Goal: Task Accomplishment & Management: Manage account settings

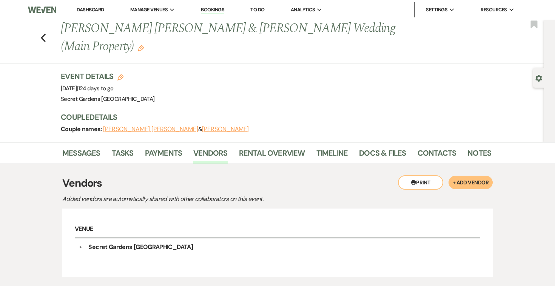
click at [94, 8] on link "Dashboard" at bounding box center [90, 9] width 27 height 6
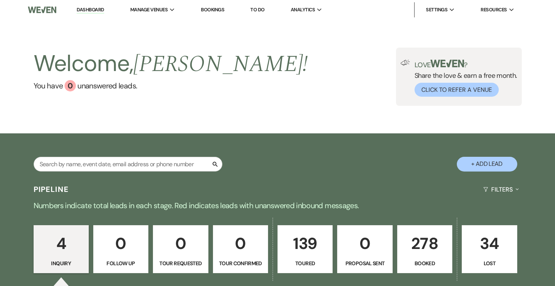
click at [423, 251] on p "278" at bounding box center [424, 243] width 45 height 25
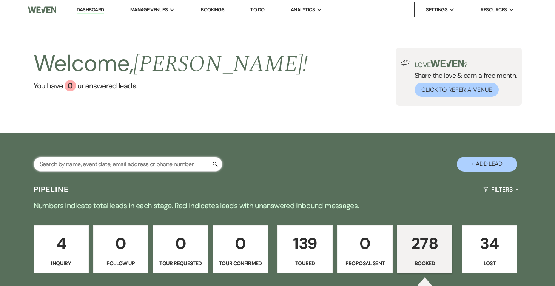
click at [109, 165] on input "text" at bounding box center [128, 164] width 189 height 15
type input "elvis"
select select "5"
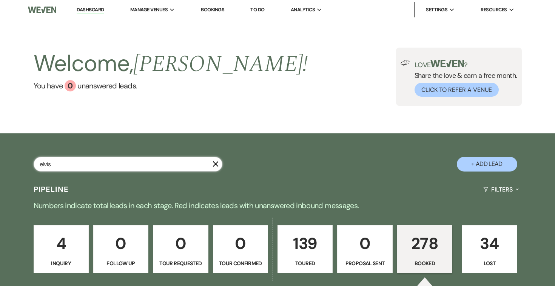
select select "5"
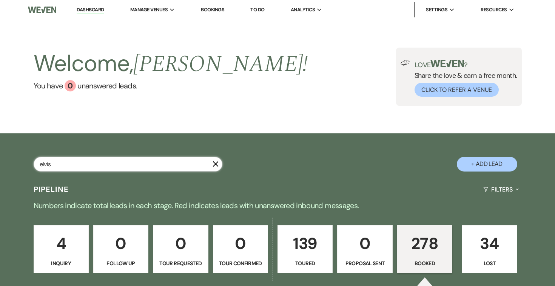
select select "5"
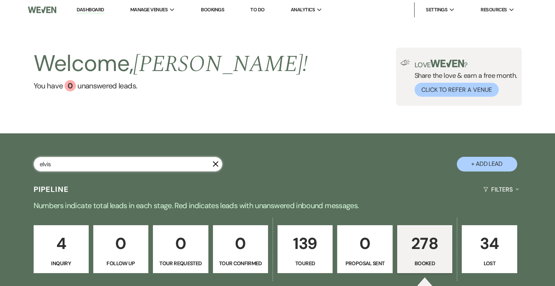
select select "5"
select select "8"
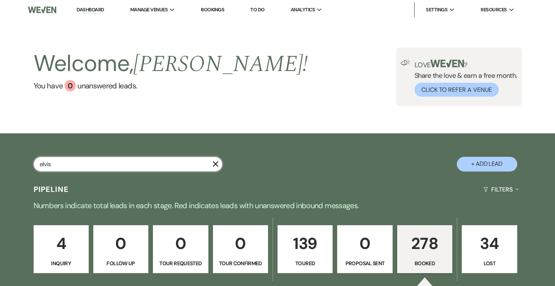
select select "6"
select select "5"
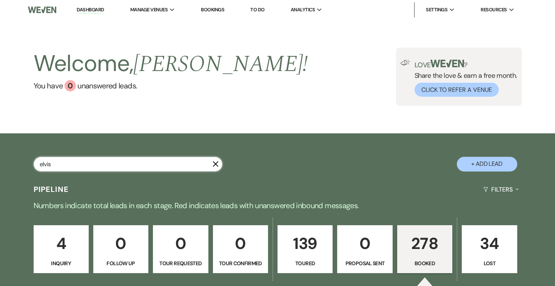
select select "5"
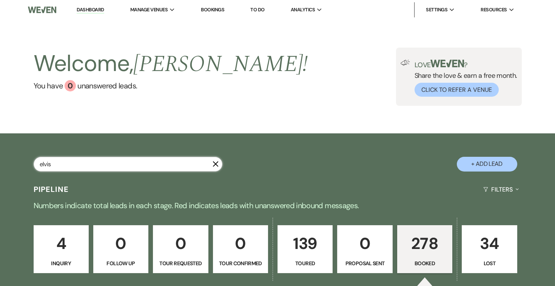
select select "5"
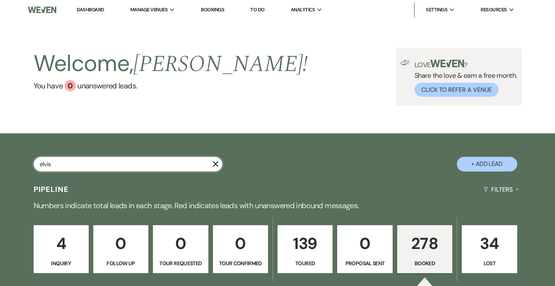
select select "5"
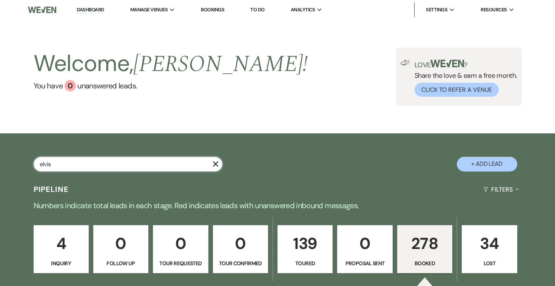
select select "5"
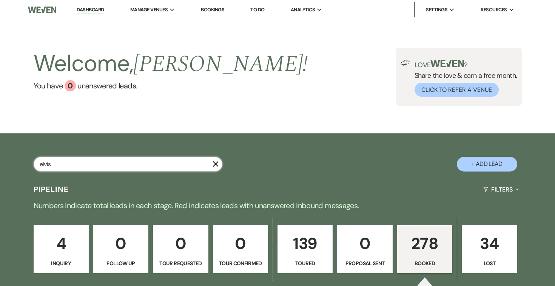
select select "5"
select select "8"
select select "5"
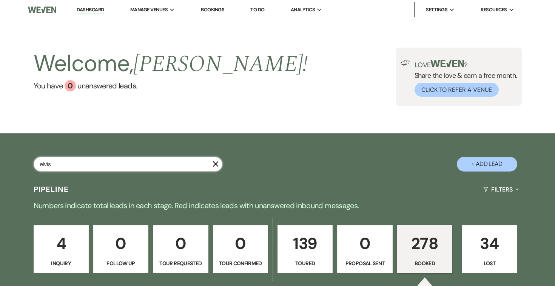
select select "8"
select select "7"
select select "8"
select select "5"
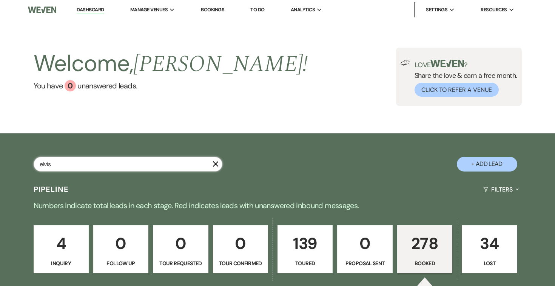
select select "5"
select select "8"
select select "11"
select select "5"
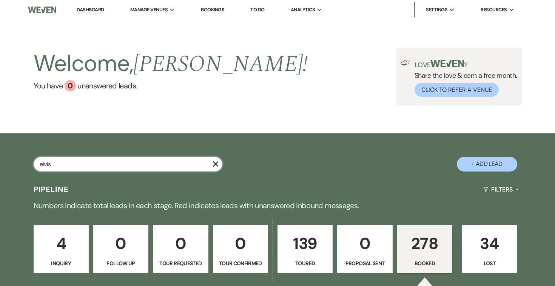
select select "5"
select select "8"
select select "1"
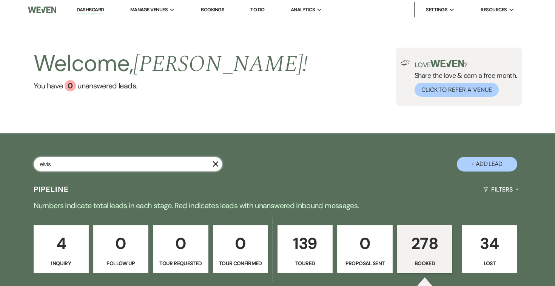
select select "8"
select select "1"
select select "8"
select select "11"
select select "8"
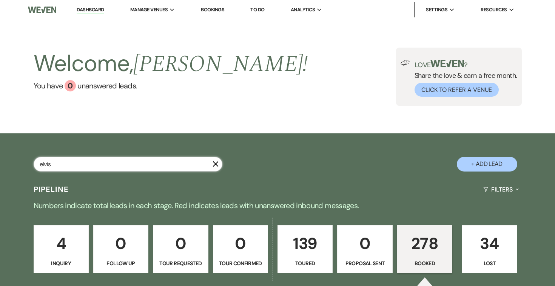
select select "11"
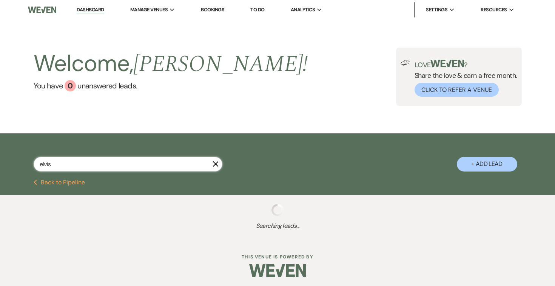
select select "5"
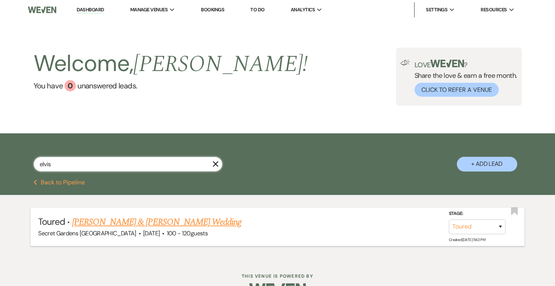
type input "elvis"
click at [124, 219] on link "[PERSON_NAME] & [PERSON_NAME] Wedding" at bounding box center [156, 222] width 169 height 14
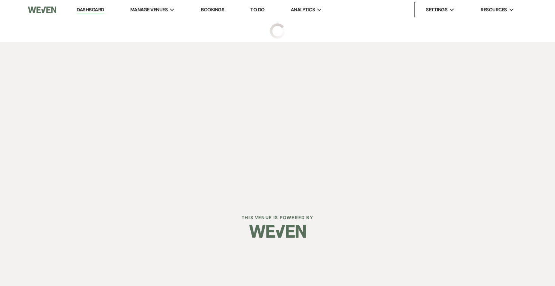
select select "5"
select select "2"
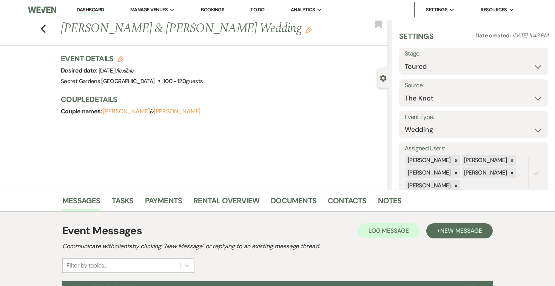
click at [118, 58] on use "button" at bounding box center [120, 59] width 6 height 6
select select "834"
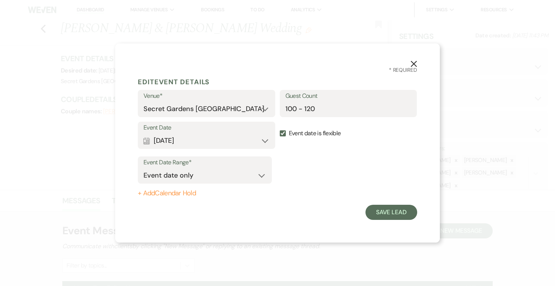
click at [286, 133] on label "Event date is flexible" at bounding box center [348, 133] width 137 height 24
click at [286, 133] on input "Event date is flexible" at bounding box center [283, 133] width 6 height 6
checkbox input "false"
click at [393, 212] on button "Save Lead" at bounding box center [391, 211] width 52 height 15
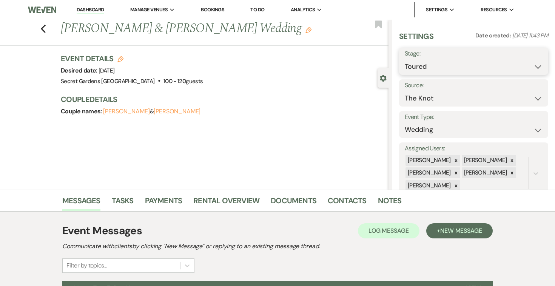
click at [538, 65] on select "Inquiry Follow Up Tour Requested Tour Confirmed Toured Proposal Sent Booked Lost" at bounding box center [473, 66] width 138 height 15
select select "6"
click at [404, 59] on select "Inquiry Follow Up Tour Requested Tour Confirmed Toured Proposal Sent Booked Lost" at bounding box center [473, 66] width 138 height 15
click at [533, 61] on button "Save" at bounding box center [532, 61] width 31 height 15
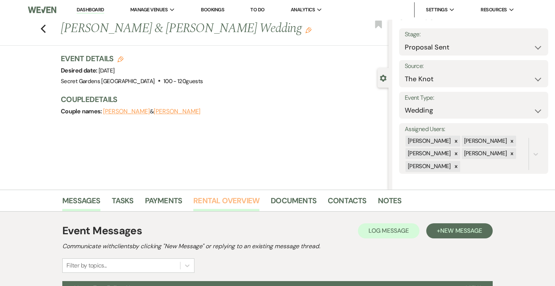
click at [234, 201] on link "Rental Overview" at bounding box center [226, 202] width 66 height 17
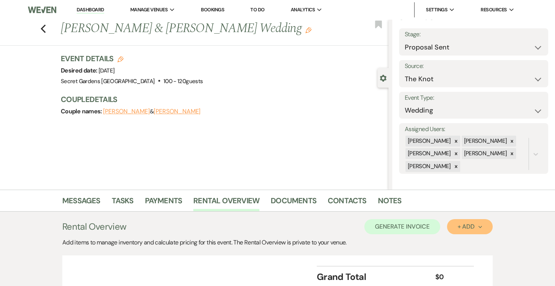
click at [483, 224] on button "+ Add Next" at bounding box center [470, 226] width 46 height 15
click at [463, 243] on button "Item" at bounding box center [466, 244] width 38 height 12
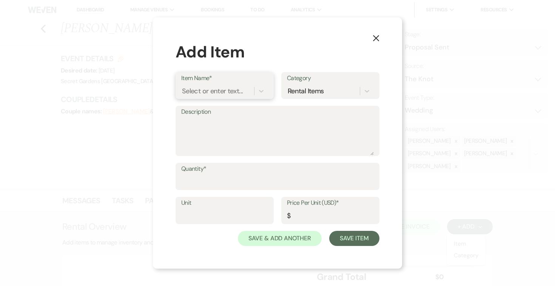
click at [237, 91] on div "Select or enter text..." at bounding box center [212, 91] width 61 height 10
type input "Base Venue Fee"
click at [205, 108] on div "+ Add "Base Venue Fee"" at bounding box center [224, 110] width 87 height 15
click at [211, 120] on textarea "Description" at bounding box center [277, 136] width 192 height 38
type textarea "Base Venue Fee Main Property [DATE]"
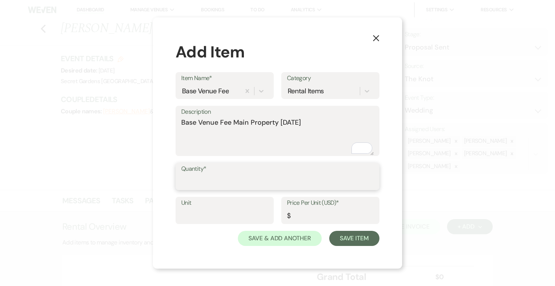
click at [204, 178] on input "Quantity*" at bounding box center [277, 181] width 192 height 15
type input "1"
click at [195, 212] on input "Unit" at bounding box center [224, 215] width 87 height 15
type input "1"
click at [318, 217] on input "Price Per Unit (USD)*" at bounding box center [330, 215] width 87 height 15
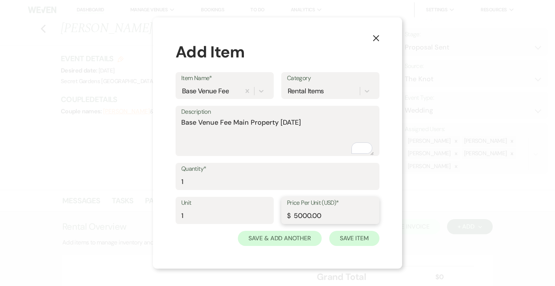
type input "5000.00"
click at [360, 238] on button "Save Item" at bounding box center [354, 238] width 50 height 15
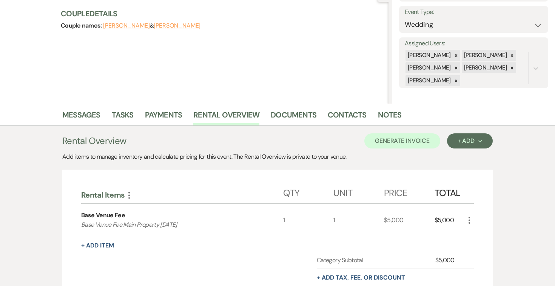
scroll to position [148, 0]
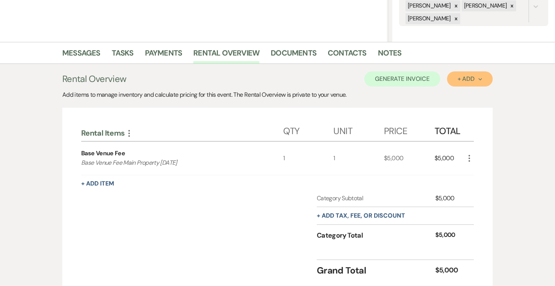
click at [478, 81] on div "+ Add Next" at bounding box center [469, 79] width 25 height 6
click at [462, 100] on button "Item" at bounding box center [466, 96] width 38 height 12
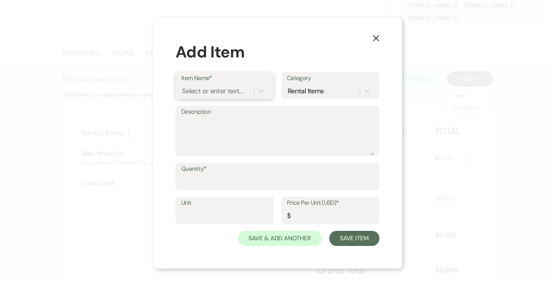
click at [234, 91] on div "Select or enter text..." at bounding box center [212, 91] width 61 height 10
type input "Outdoor Ballroom/ Tent"
click at [200, 111] on div "+ Add "Outdoor Ballroom/ Tent"" at bounding box center [224, 115] width 87 height 24
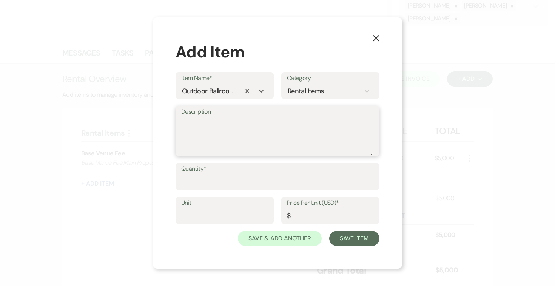
click at [200, 121] on textarea "Description" at bounding box center [277, 136] width 192 height 38
type textarea "Outdoor Ballroom / Tent (AC included)"
click at [211, 178] on input "Quantity*" at bounding box center [277, 181] width 192 height 15
type input "1"
click at [195, 214] on input "Unit" at bounding box center [224, 215] width 87 height 15
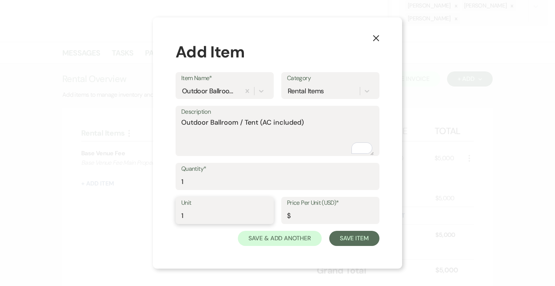
type input "1"
click at [326, 214] on input "Price Per Unit (USD)*" at bounding box center [330, 215] width 87 height 15
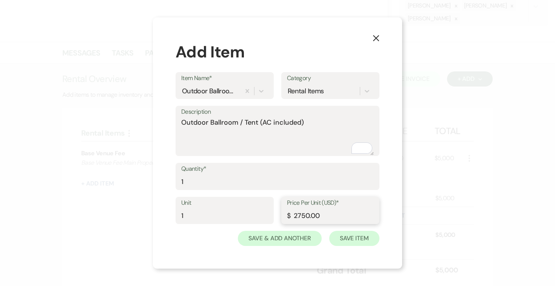
type input "2750.00"
click at [350, 238] on button "Save Item" at bounding box center [354, 238] width 50 height 15
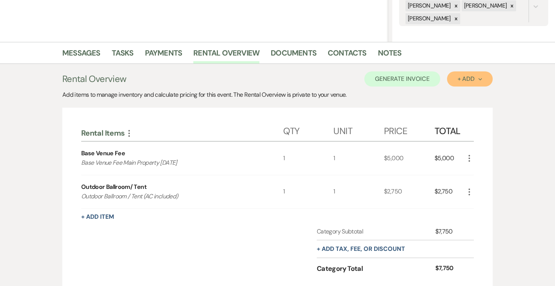
click at [481, 76] on div "+ Add Next" at bounding box center [469, 79] width 25 height 6
click at [455, 93] on button "Item" at bounding box center [466, 96] width 38 height 12
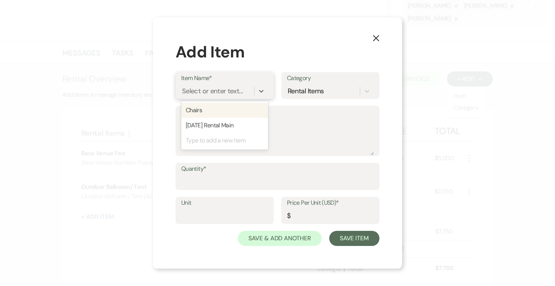
click at [228, 89] on div "Select or enter text..." at bounding box center [212, 91] width 61 height 10
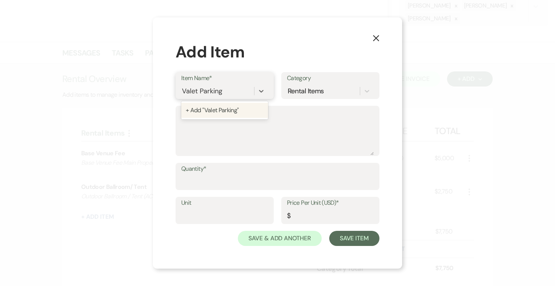
type input "Valet Parking"
click at [211, 109] on div "+ Add "Valet Parking "" at bounding box center [224, 110] width 87 height 15
click at [198, 117] on label "Description" at bounding box center [277, 111] width 192 height 11
click at [198, 117] on textarea "Description" at bounding box center [277, 136] width 192 height 38
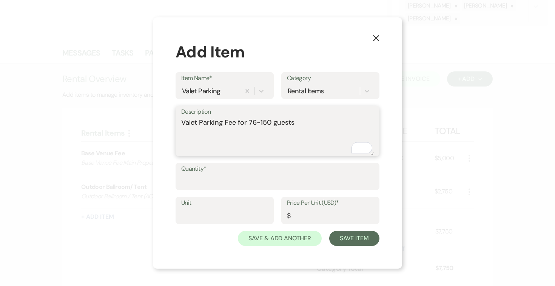
type textarea "Valet Parking Fee for 76-150 guests"
click at [211, 174] on label "Quantity*" at bounding box center [277, 168] width 192 height 11
click at [211, 174] on input "Quantity*" at bounding box center [277, 181] width 192 height 15
type input "1"
click at [207, 214] on input "Unit" at bounding box center [224, 215] width 87 height 15
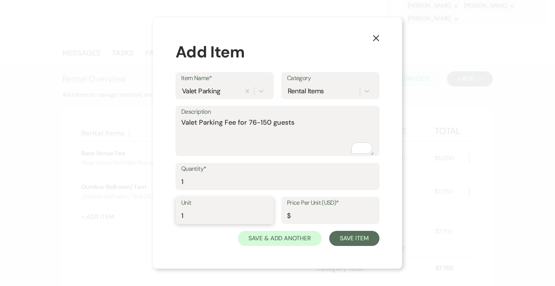
type input "1"
click at [312, 215] on input "Price Per Unit (USD)*" at bounding box center [330, 215] width 87 height 15
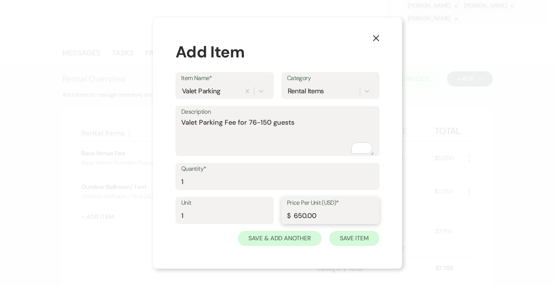
type input "650.00"
click at [349, 236] on button "Save Item" at bounding box center [354, 238] width 50 height 15
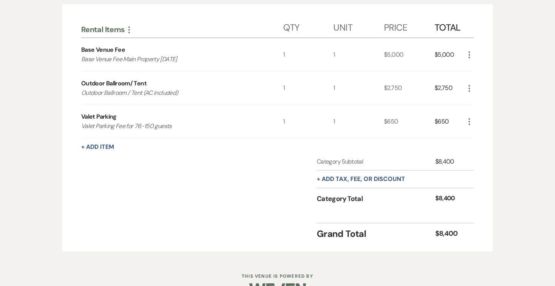
scroll to position [255, 0]
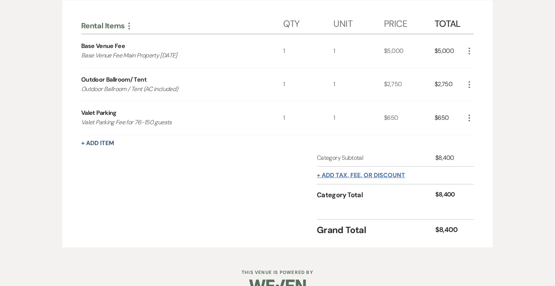
click at [384, 172] on button "+ Add tax, fee, or discount" at bounding box center [361, 175] width 88 height 6
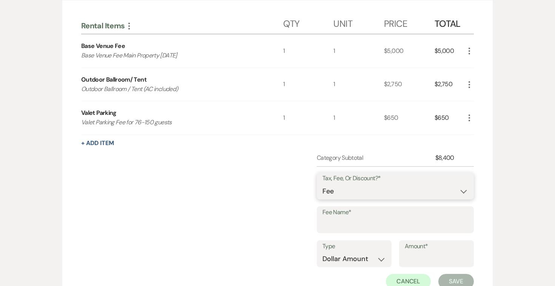
click at [456, 191] on select "Fee Discount Tax" at bounding box center [395, 191] width 146 height 15
select select "2"
click at [322, 184] on select "Fee Discount Tax" at bounding box center [395, 191] width 146 height 15
click at [379, 220] on input "Fee Name*" at bounding box center [395, 224] width 146 height 15
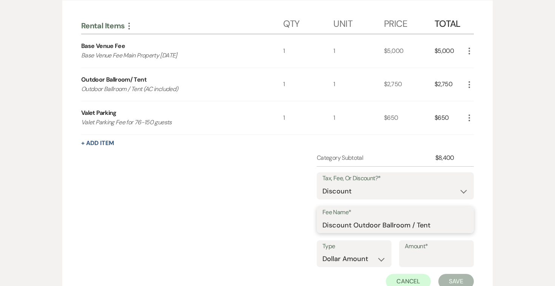
type input "Discount Outdoor Ballroom / Tent"
click at [413, 255] on input "Amount*" at bounding box center [435, 258] width 63 height 15
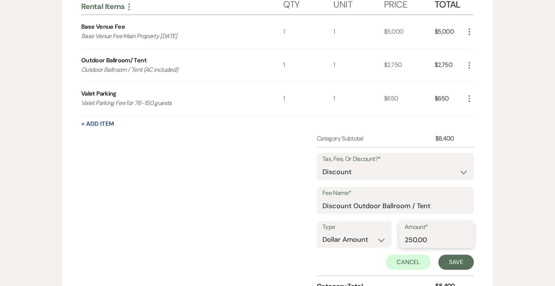
scroll to position [292, 0]
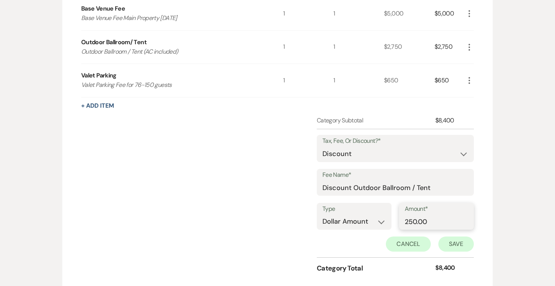
type input "250.00"
click at [452, 243] on button "Save" at bounding box center [455, 243] width 35 height 15
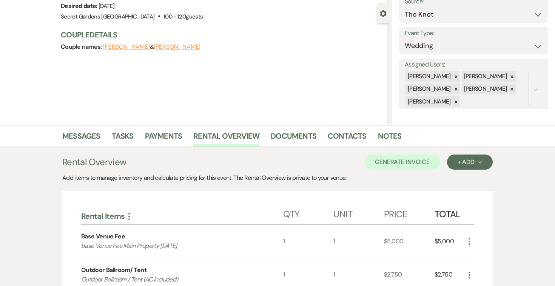
scroll to position [66, 0]
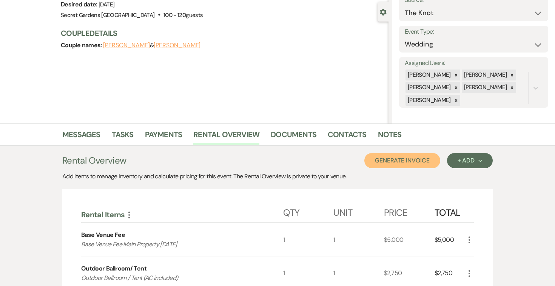
click at [402, 159] on button "Generate Invoice" at bounding box center [402, 160] width 76 height 15
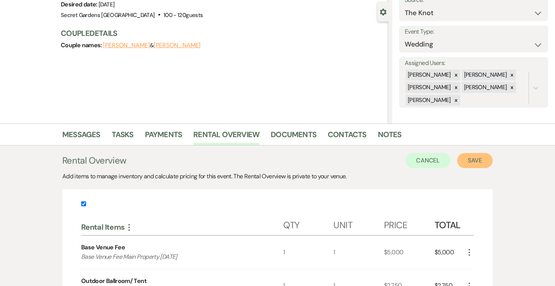
click at [479, 162] on button "Save" at bounding box center [474, 160] width 35 height 15
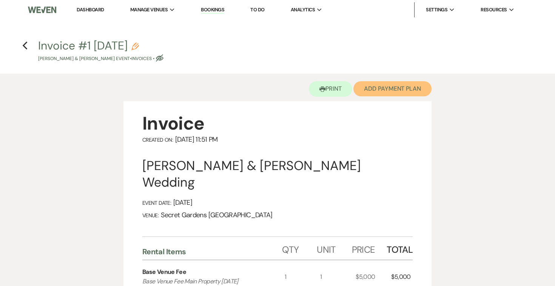
click at [408, 89] on button "Add Payment Plan" at bounding box center [392, 88] width 78 height 15
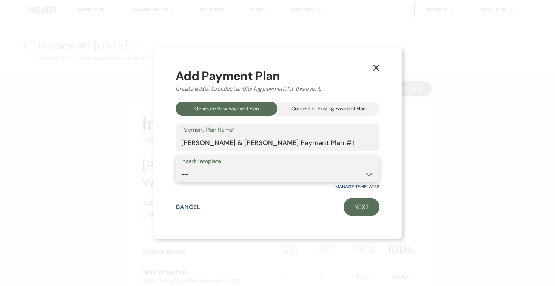
click at [368, 172] on select "-- Test Standard Payment Plan Balance Security Early Access Bridal Suite" at bounding box center [277, 174] width 192 height 15
select select "424"
click at [181, 167] on select "-- Test Standard Payment Plan Balance Security Early Access Bridal Suite" at bounding box center [277, 174] width 192 height 15
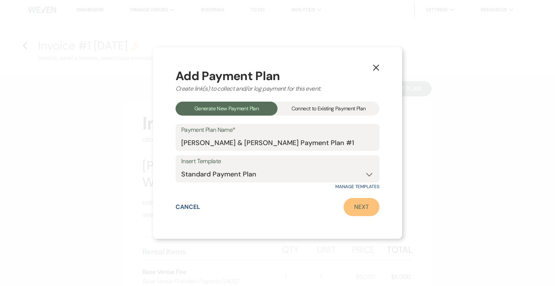
click at [361, 207] on link "Next" at bounding box center [361, 207] width 36 height 18
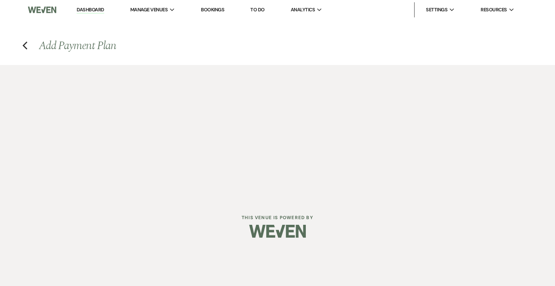
select select "28561"
select select "2"
select select "percentage"
select select "true"
select select "2"
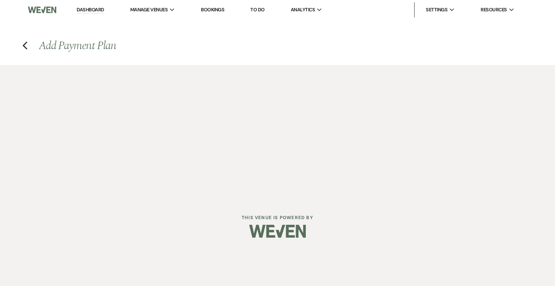
select select "percentage"
select select "true"
select select "client"
select select "weeks"
select select "client"
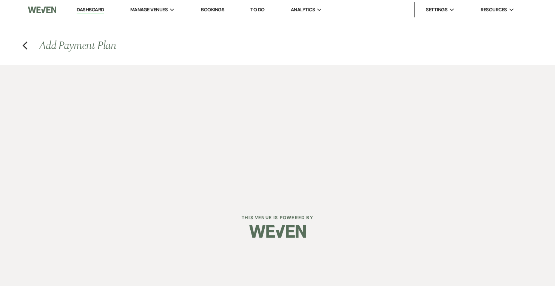
select select "weekly"
select select "days"
select select "afterDueDate"
select select "complete"
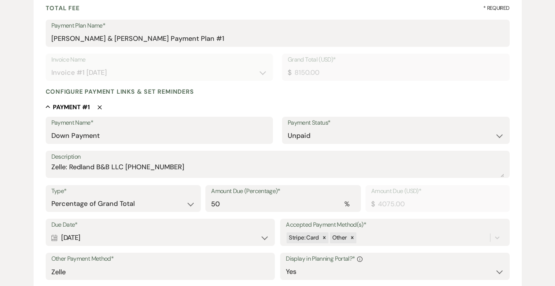
scroll to position [115, 0]
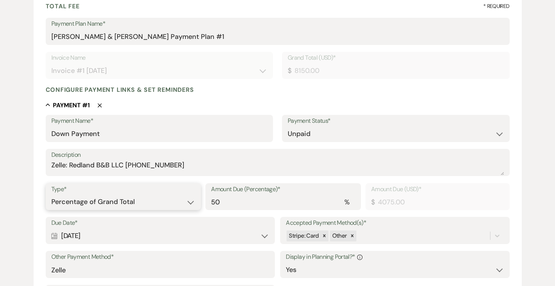
click at [192, 200] on select "Dollar Amount Percentage of Grand Total" at bounding box center [123, 201] width 144 height 15
select select "flat"
click at [51, 194] on select "Dollar Amount Percentage of Grand Total" at bounding box center [123, 201] width 144 height 15
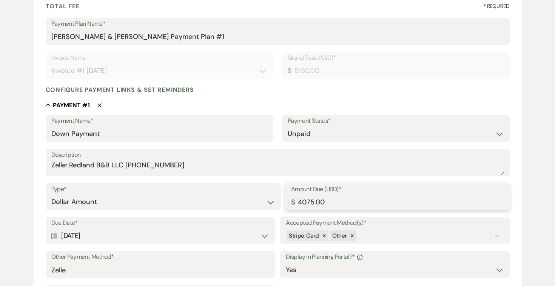
click at [355, 205] on input "4075.00" at bounding box center [397, 201] width 213 height 15
type input "4"
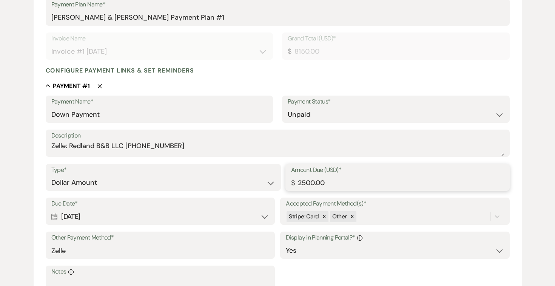
scroll to position [134, 0]
type input "2500.00"
click at [137, 245] on input "Zelle" at bounding box center [160, 250] width 218 height 15
click at [117, 254] on input "Zelle" at bounding box center [160, 250] width 218 height 15
type input "Z"
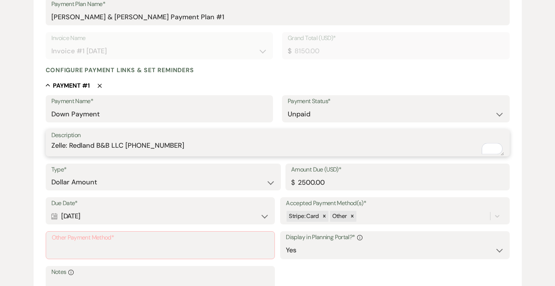
drag, startPoint x: 51, startPoint y: 146, endPoint x: 181, endPoint y: 153, distance: 129.6
click at [181, 153] on textarea "Zelle: Redland B&B LLC (305)458-0415" at bounding box center [277, 147] width 452 height 15
click at [78, 247] on input "Other Payment Method*" at bounding box center [160, 250] width 217 height 15
paste input "Zelle: Redland B&B LLC (305)458-0415"
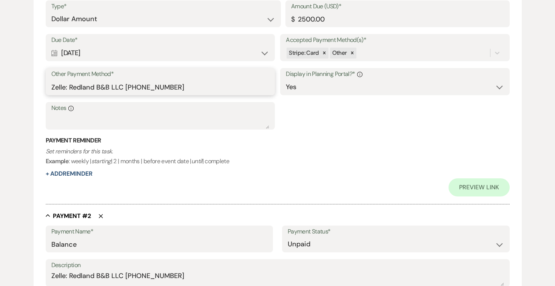
scroll to position [298, 0]
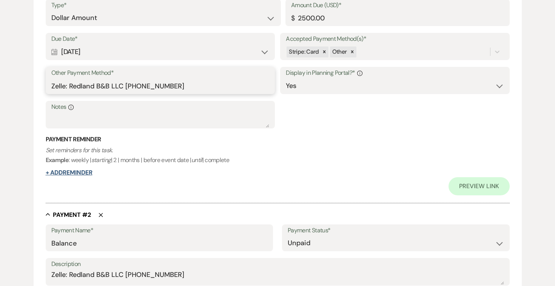
type input "Zelle: Redland B&B LLC (305)458-0415"
click at [88, 172] on button "+ Add Reminder" at bounding box center [69, 172] width 47 height 6
select select "client"
select select "days"
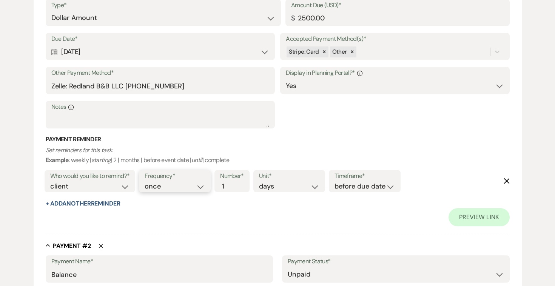
click at [204, 183] on select "once daily weekly monthly" at bounding box center [174, 186] width 60 height 10
select select "daily"
click at [146, 181] on select "once daily weekly monthly" at bounding box center [174, 186] width 60 height 10
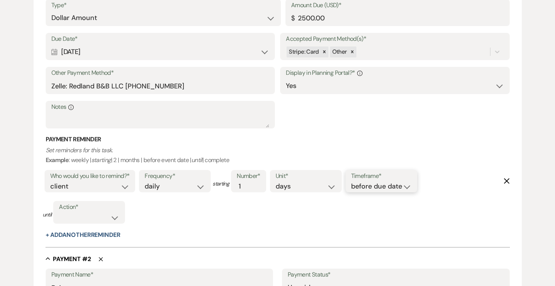
click at [406, 186] on select "before due date after due date on due date on custom date" at bounding box center [381, 186] width 60 height 10
select select "afterDueDate"
click at [352, 181] on select "before due date after due date on due date on custom date" at bounding box center [381, 186] width 60 height 10
click at [115, 219] on select "complete due date custom date" at bounding box center [89, 217] width 60 height 10
select select "complete"
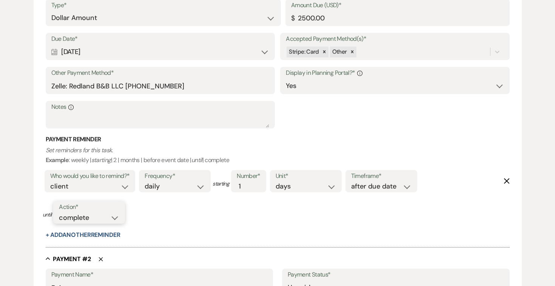
click at [59, 212] on select "complete due date custom date" at bounding box center [89, 217] width 60 height 10
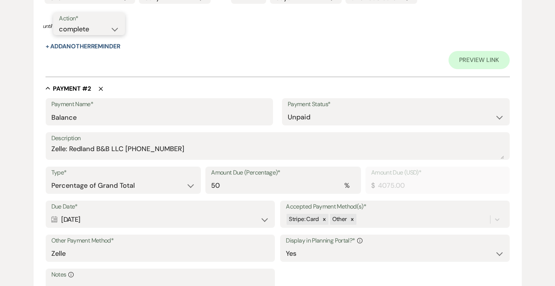
scroll to position [498, 0]
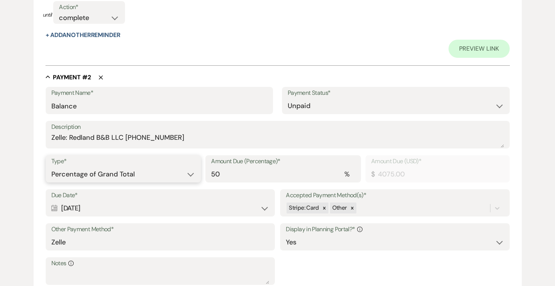
click at [189, 175] on select "Dollar Amount Percentage of Grand Total" at bounding box center [123, 174] width 144 height 15
select select "flat"
click at [51, 167] on select "Dollar Amount Percentage of Grand Total" at bounding box center [123, 174] width 144 height 15
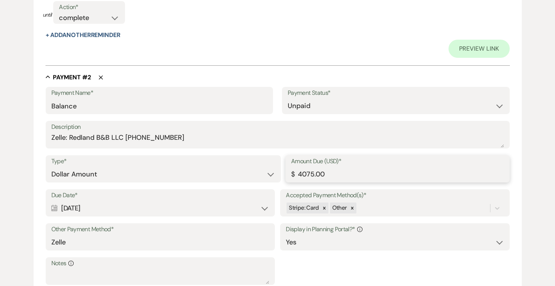
click at [359, 173] on input "4075.00" at bounding box center [397, 174] width 213 height 15
type input "4"
type input "5650.00"
click at [251, 240] on input "Zelle" at bounding box center [160, 242] width 218 height 15
type input "Z"
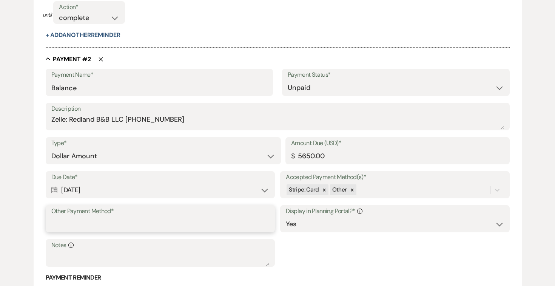
paste input "Zelle: Redland B&B LLC (305)458-0415"
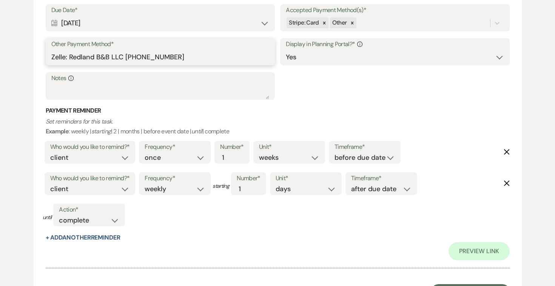
scroll to position [756, 0]
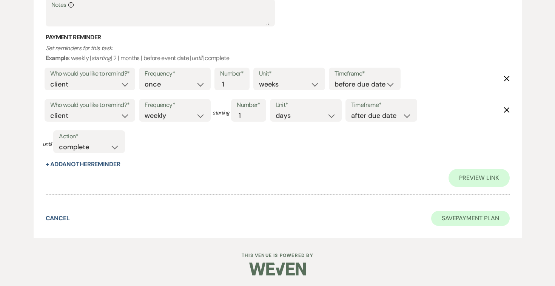
type input "Zelle: Redland B&B LLC (305)458-0415"
click at [456, 215] on button "Save Payment Plan" at bounding box center [470, 218] width 78 height 15
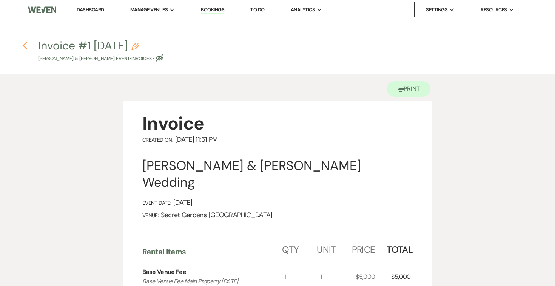
click at [26, 45] on icon "Previous" at bounding box center [25, 45] width 6 height 9
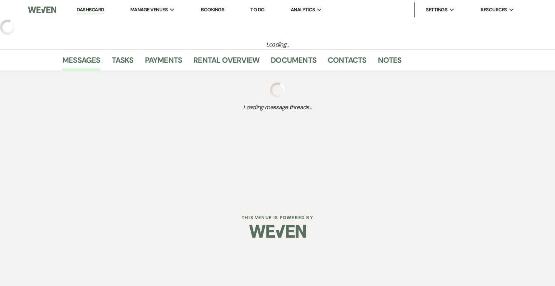
select select "6"
select select "2"
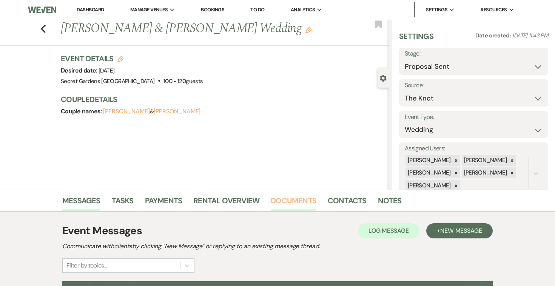
scroll to position [82, 0]
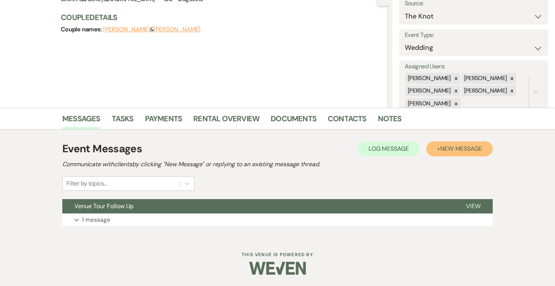
click at [453, 147] on span "New Message" at bounding box center [461, 148] width 42 height 8
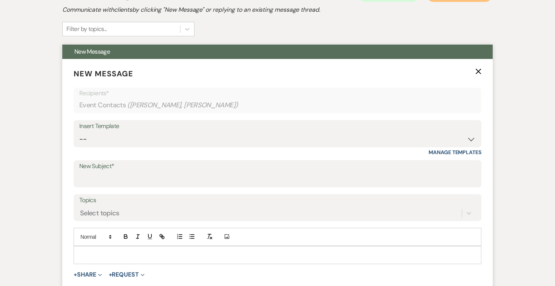
scroll to position [291, 0]
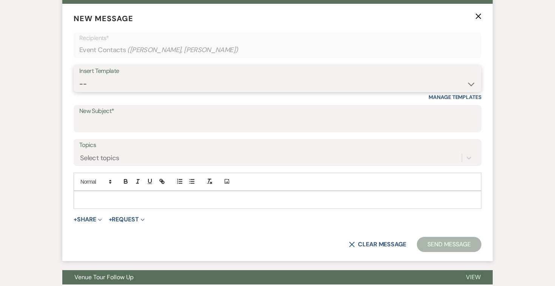
click at [470, 85] on select "-- Weven Planning Portal Introduction (Booked Events) Tour Request Response Fol…" at bounding box center [277, 84] width 396 height 15
select select "978"
click at [79, 77] on select "-- Weven Planning Portal Introduction (Booked Events) Tour Request Response Fol…" at bounding box center [277, 84] width 396 height 15
type input "Booking your event!"
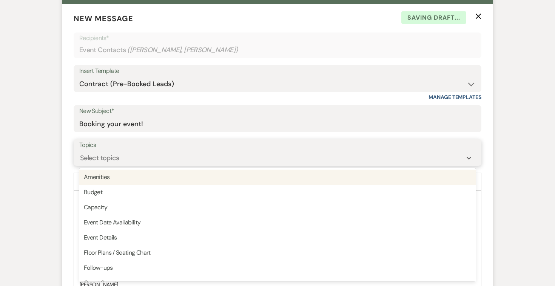
click at [297, 152] on div "Select topics" at bounding box center [270, 157] width 382 height 13
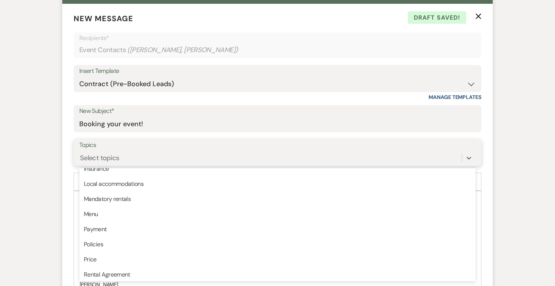
scroll to position [165, 0]
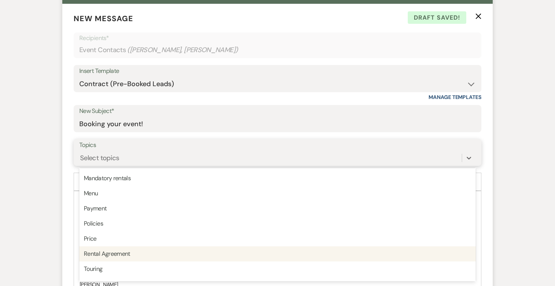
click at [251, 247] on div "Rental Agreement" at bounding box center [277, 253] width 396 height 15
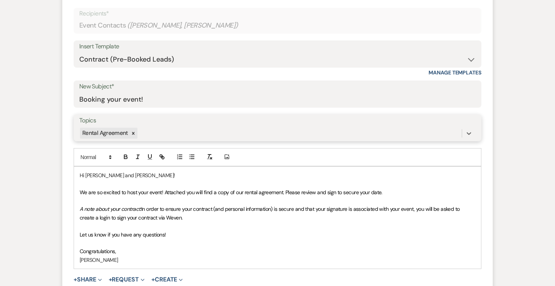
scroll to position [327, 0]
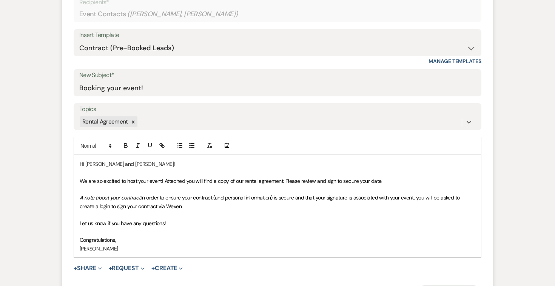
click at [126, 238] on p "Congratulations," at bounding box center [277, 239] width 395 height 8
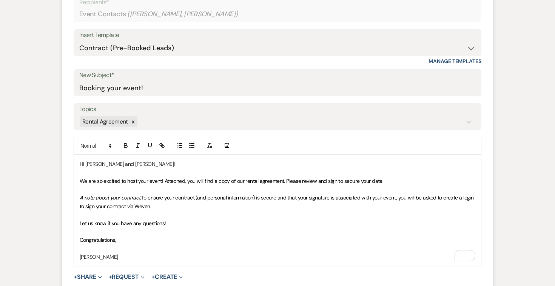
click at [117, 258] on p "[PERSON_NAME]" at bounding box center [277, 256] width 395 height 8
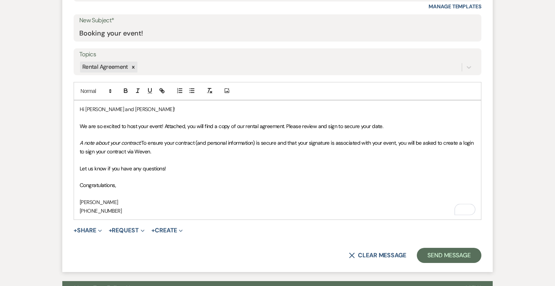
scroll to position [412, 0]
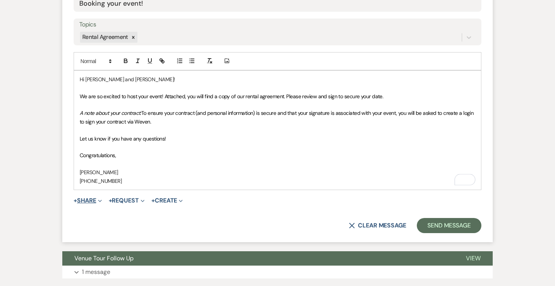
click at [93, 201] on button "+ Share Expand" at bounding box center [88, 200] width 28 height 6
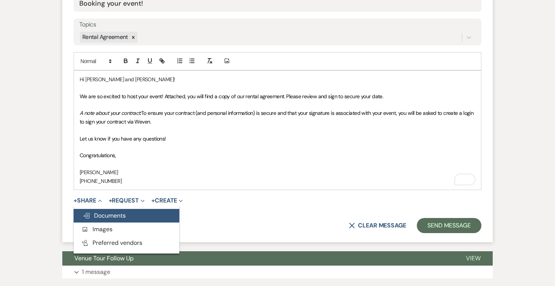
click at [102, 217] on span "Doc Upload Documents" at bounding box center [104, 215] width 43 height 8
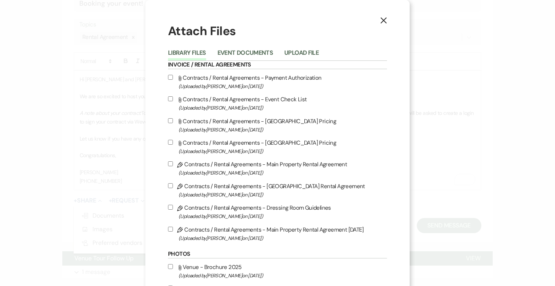
click at [170, 231] on input "Pencil Contracts / Rental Agreements - Main Property Rental Agreement [DATE] (U…" at bounding box center [170, 228] width 5 height 5
checkbox input "true"
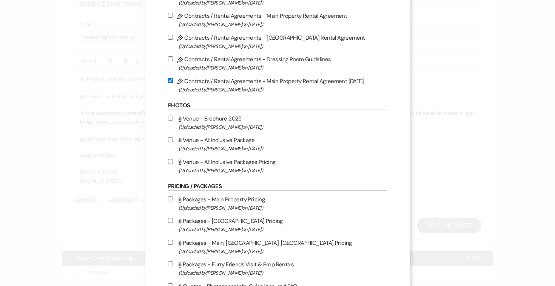
scroll to position [344, 0]
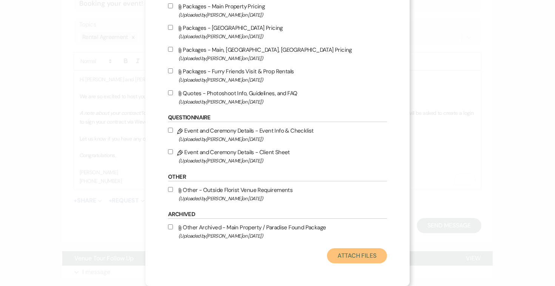
click at [362, 256] on button "Attach Files" at bounding box center [357, 255] width 60 height 15
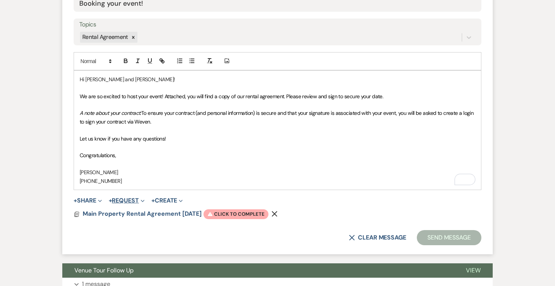
click at [128, 199] on button "+ Request Expand" at bounding box center [127, 200] width 36 height 6
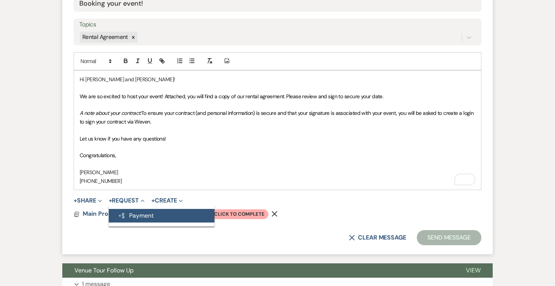
click at [131, 212] on button "Generate Payment Payment" at bounding box center [162, 216] width 106 height 14
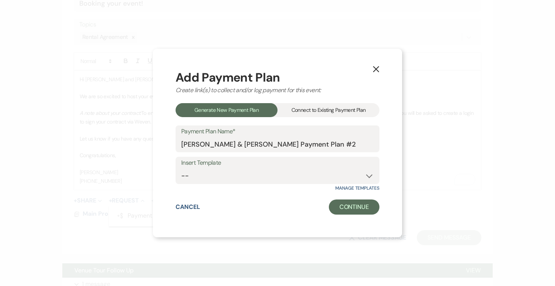
click at [356, 109] on div "Connect to Existing Payment Plan" at bounding box center [328, 110] width 102 height 14
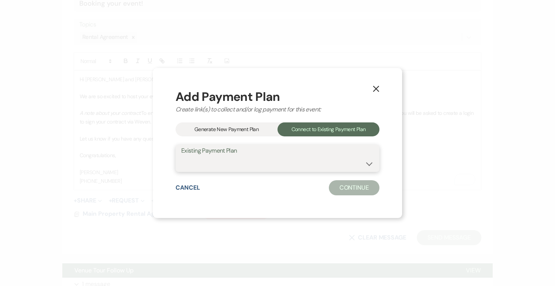
click at [369, 164] on select "[PERSON_NAME] & [PERSON_NAME] Payment Plan #1" at bounding box center [277, 163] width 192 height 15
select select "25373"
click at [181, 156] on select "[PERSON_NAME] & [PERSON_NAME] Payment Plan #1" at bounding box center [277, 163] width 192 height 15
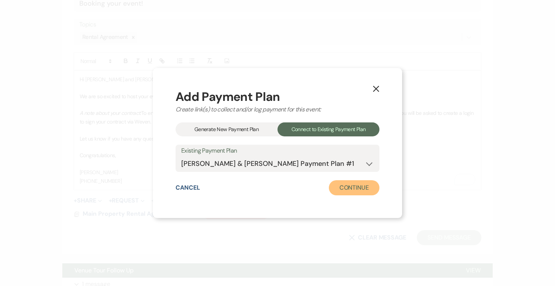
click at [359, 189] on button "Continue" at bounding box center [354, 187] width 51 height 15
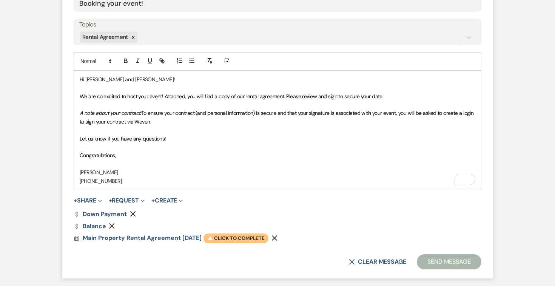
click at [243, 237] on span "Warning Click to complete" at bounding box center [235, 238] width 65 height 10
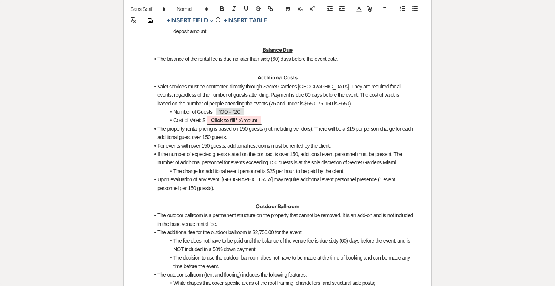
scroll to position [681, 0]
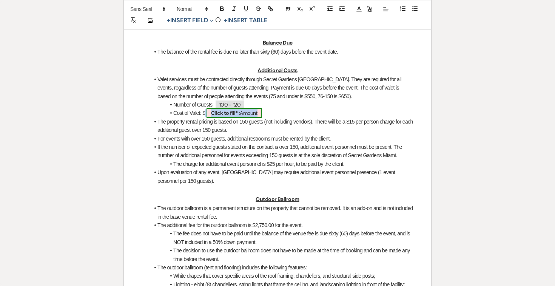
click at [240, 118] on span "Click to fill* : Amount" at bounding box center [233, 113] width 55 height 10
select select "owner"
select select "Amount"
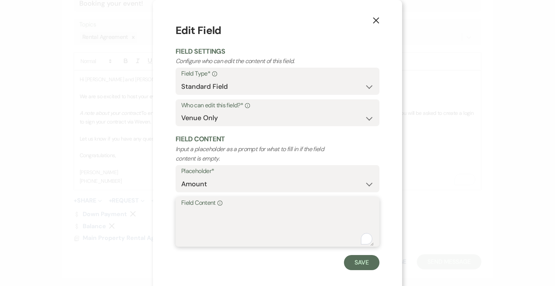
click at [201, 217] on textarea "Field Content Info" at bounding box center [277, 227] width 192 height 38
type textarea "650.00"
click at [352, 262] on button "Save" at bounding box center [361, 262] width 35 height 15
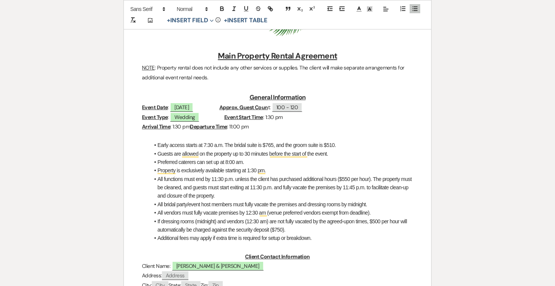
scroll to position [0, 0]
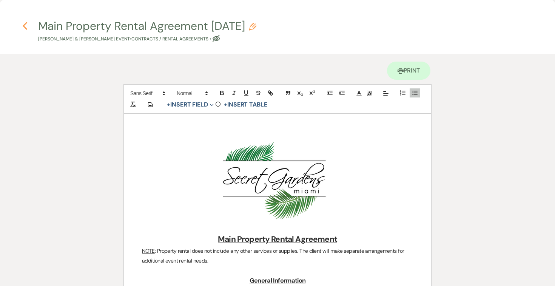
click at [25, 24] on use "button" at bounding box center [24, 26] width 5 height 8
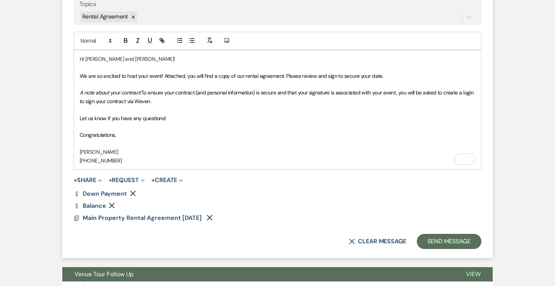
scroll to position [434, 0]
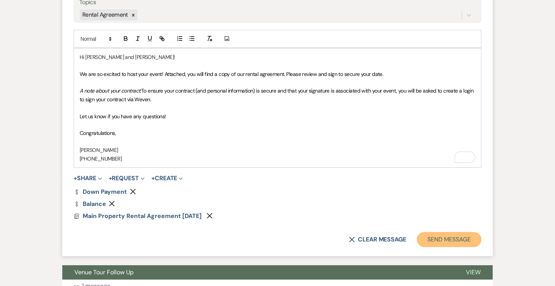
click at [452, 237] on button "Send Message" at bounding box center [448, 239] width 65 height 15
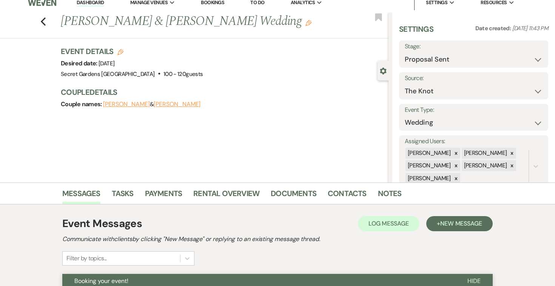
scroll to position [0, 0]
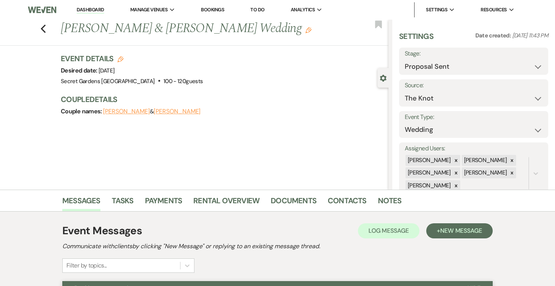
click at [92, 9] on link "Dashboard" at bounding box center [90, 9] width 27 height 7
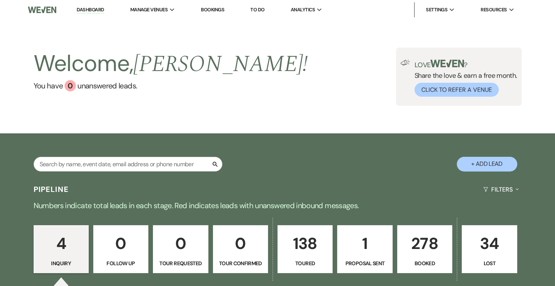
click at [424, 246] on p "278" at bounding box center [424, 243] width 45 height 25
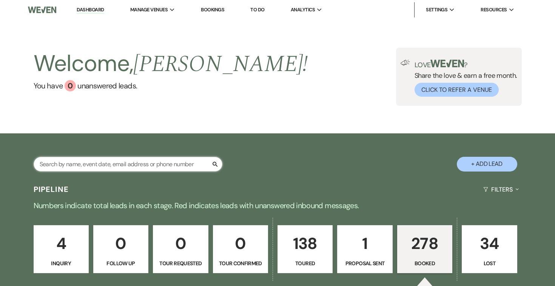
click at [83, 163] on input "text" at bounding box center [128, 164] width 189 height 15
paste input "[PERSON_NAME]"
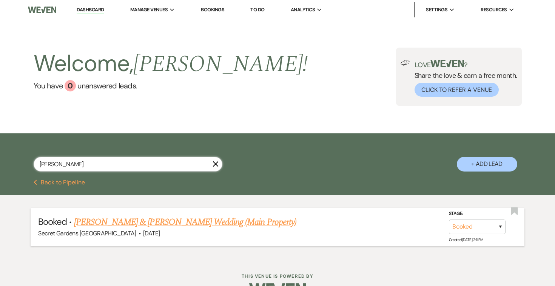
type input "[PERSON_NAME]"
click at [215, 220] on link "[PERSON_NAME] & [PERSON_NAME] Wedding (Main Property)" at bounding box center [185, 222] width 222 height 14
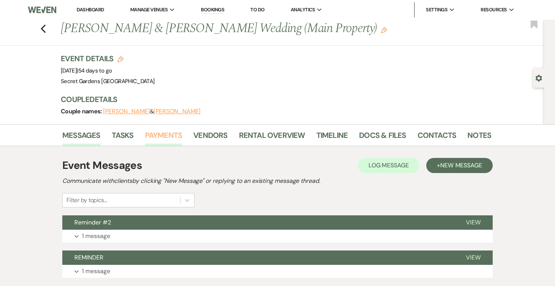
click at [170, 136] on link "Payments" at bounding box center [163, 137] width 37 height 17
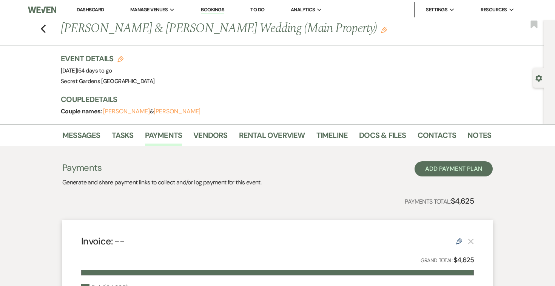
click at [90, 8] on link "Dashboard" at bounding box center [90, 9] width 27 height 6
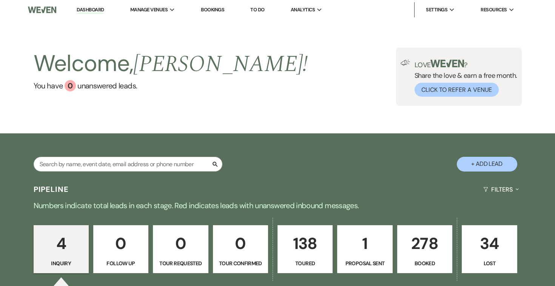
click at [415, 237] on p "278" at bounding box center [424, 243] width 45 height 25
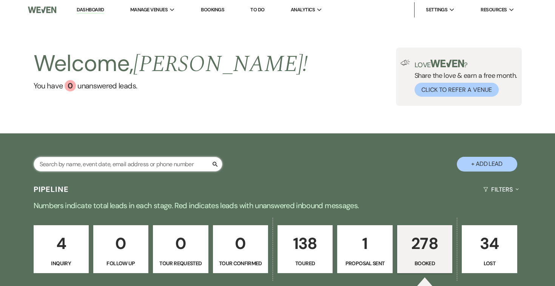
paste input "[PERSON_NAME]"
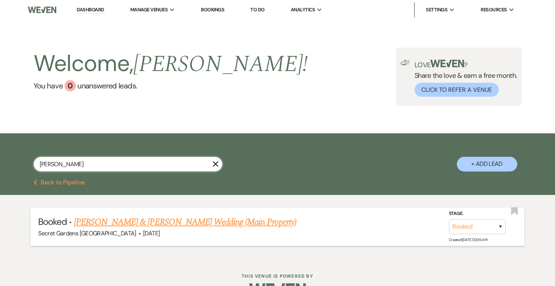
type input "[PERSON_NAME]"
click at [132, 221] on link "[PERSON_NAME] & [PERSON_NAME] Wedding (Main Property)" at bounding box center [185, 222] width 222 height 14
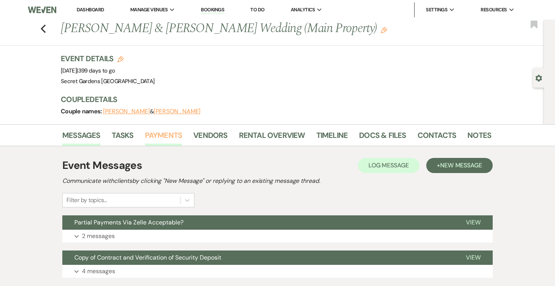
click at [167, 146] on link "Payments" at bounding box center [163, 137] width 37 height 17
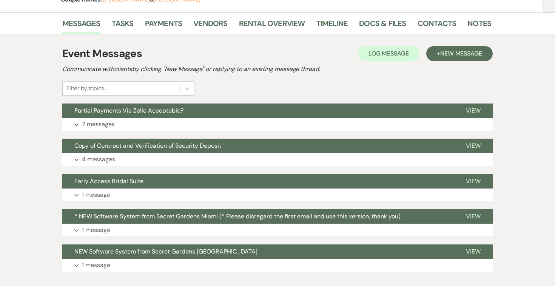
scroll to position [112, 0]
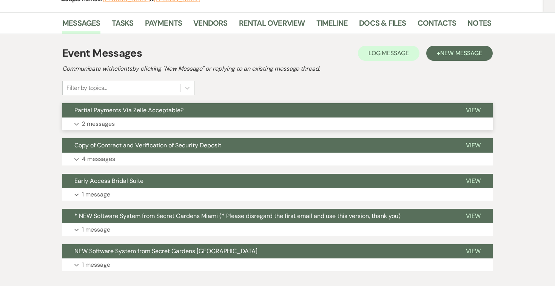
click at [475, 114] on span "View" at bounding box center [473, 110] width 15 height 8
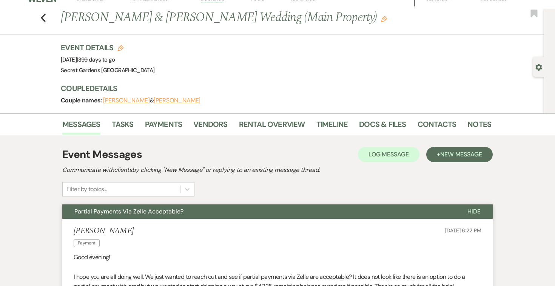
scroll to position [0, 0]
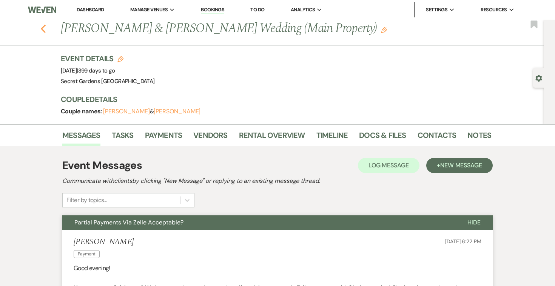
click at [43, 33] on use "button" at bounding box center [43, 29] width 5 height 8
